Goal: Navigation & Orientation: Go to known website

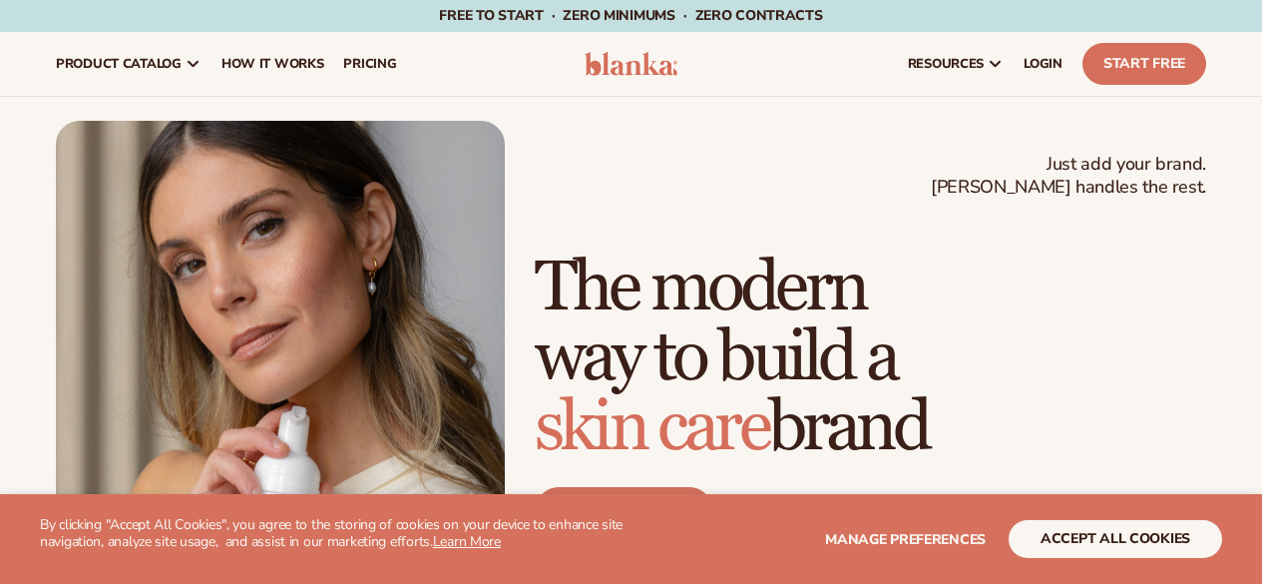
scroll to position [946, 0]
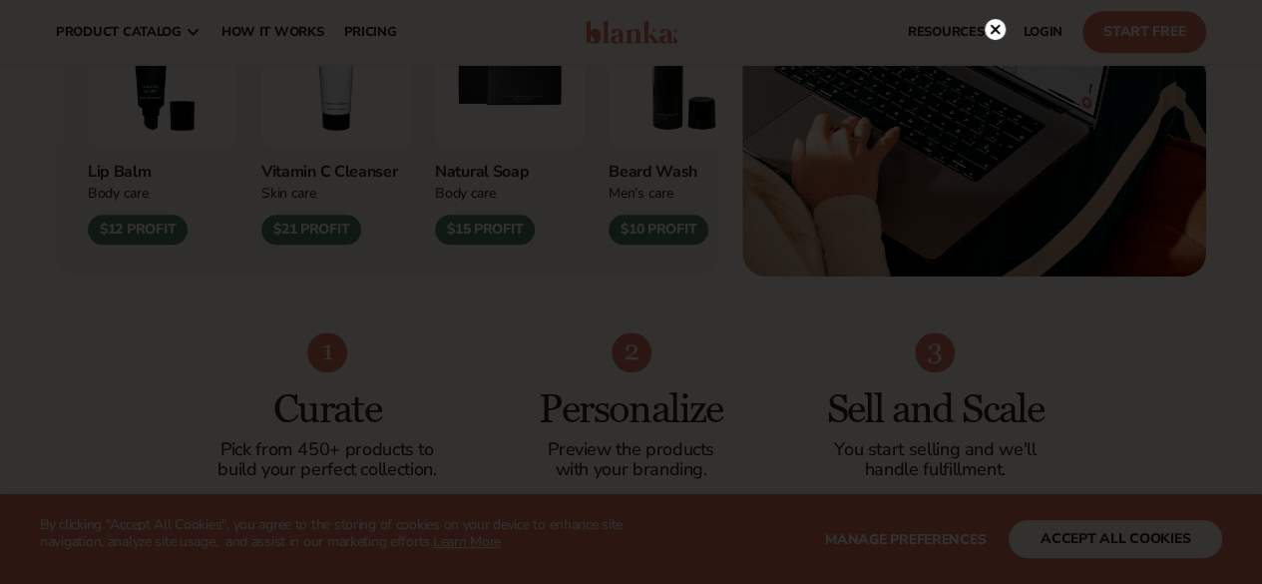
click at [1002, 25] on circle at bounding box center [995, 29] width 21 height 21
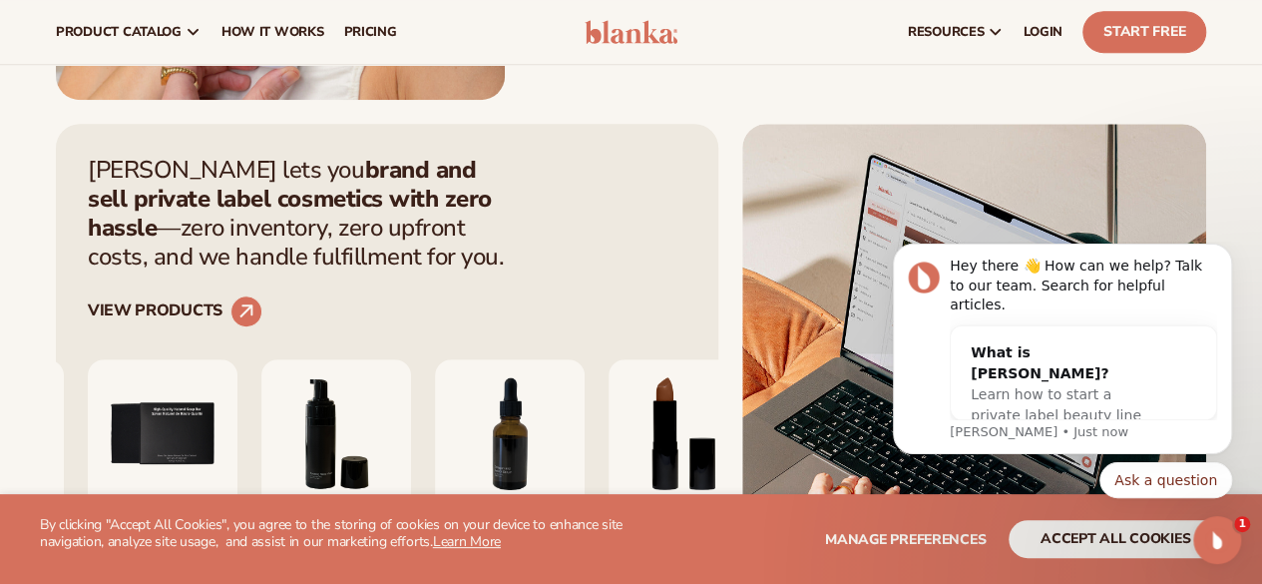
scroll to position [0, 0]
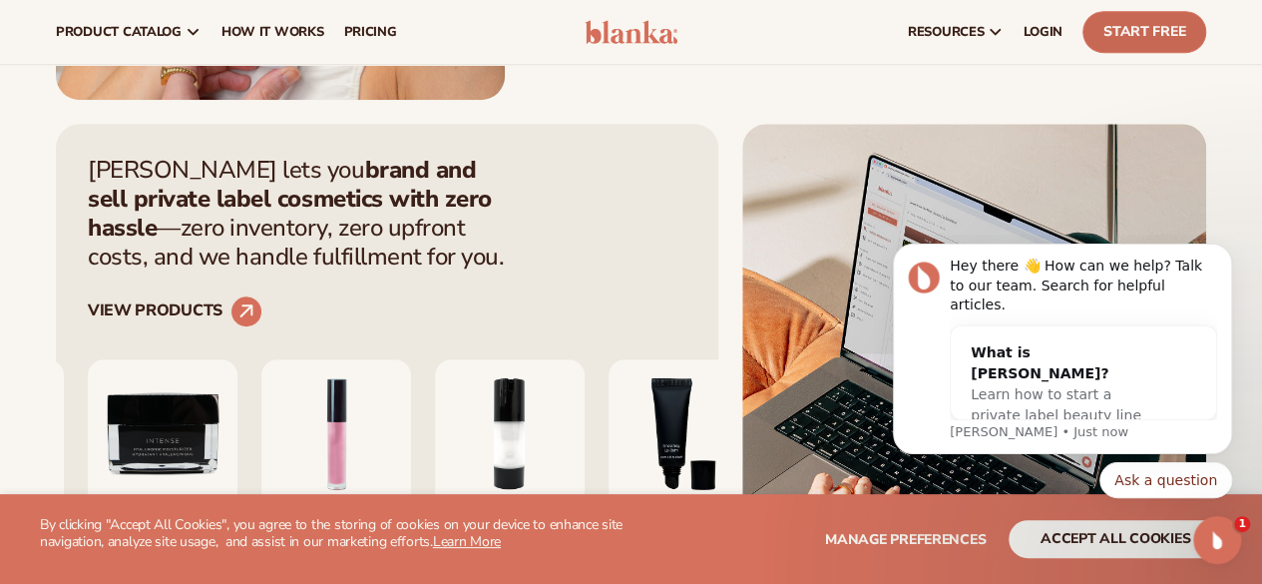
click at [1145, 39] on link "Start Free" at bounding box center [1144, 32] width 124 height 42
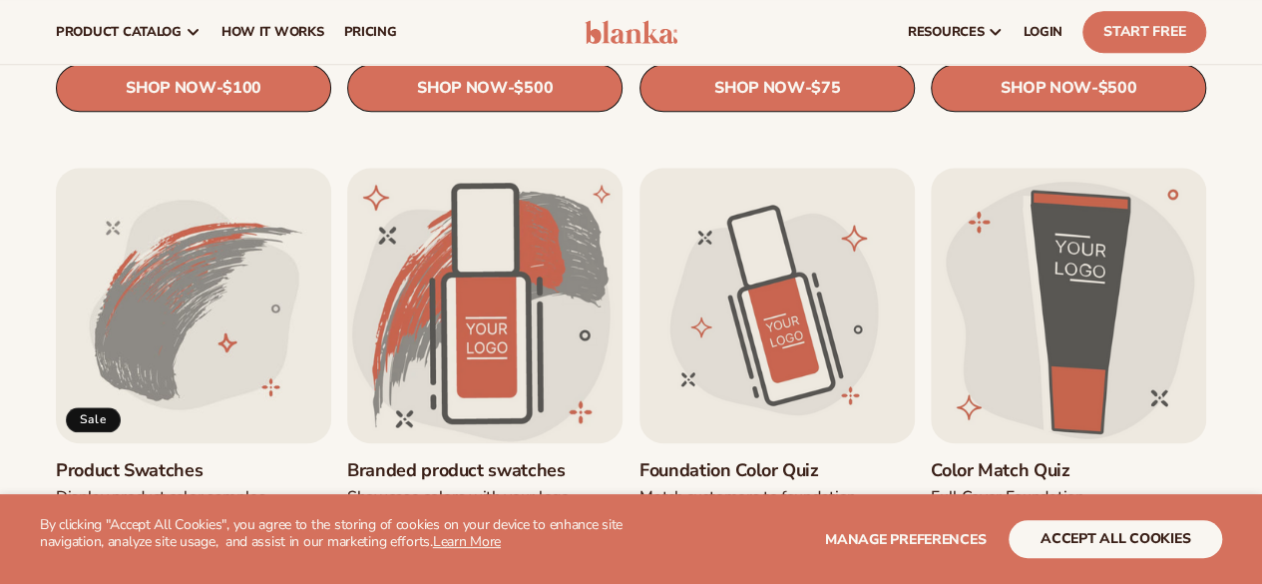
drag, startPoint x: 1276, startPoint y: 156, endPoint x: 1276, endPoint y: 188, distance: 31.9
